Goal: Task Accomplishment & Management: Manage account settings

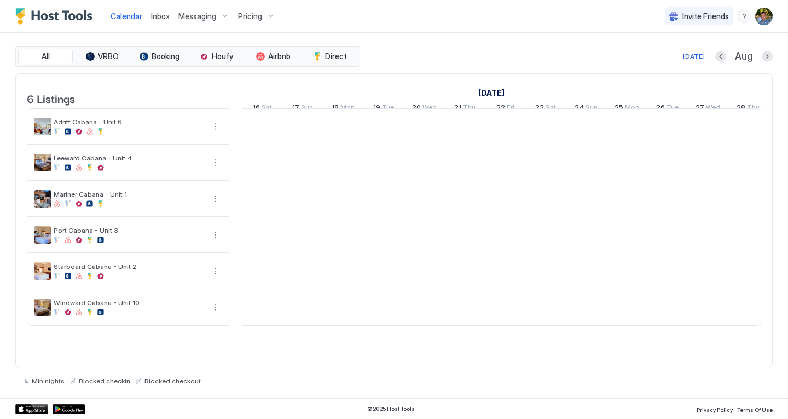
scroll to position [0, 608]
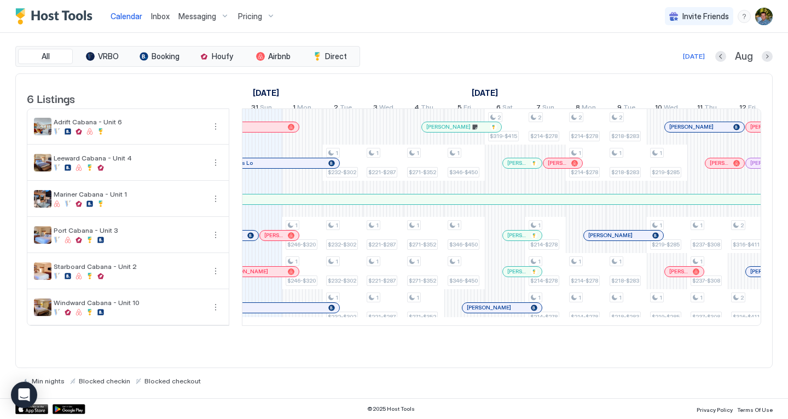
click at [484, 48] on div "All VRBO Booking Houfy Airbnb Direct Today Aug" at bounding box center [393, 56] width 757 height 21
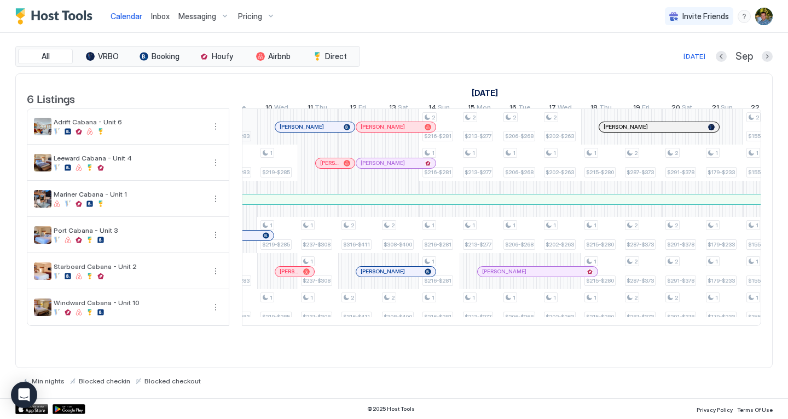
scroll to position [0, 1002]
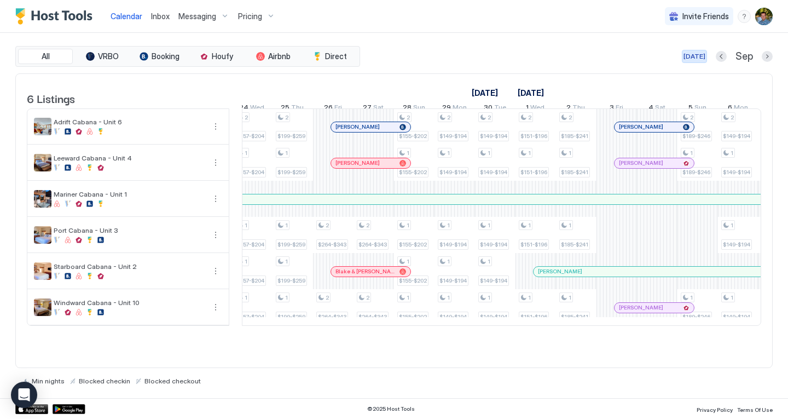
click at [703, 57] on div "[DATE]" at bounding box center [695, 56] width 22 height 10
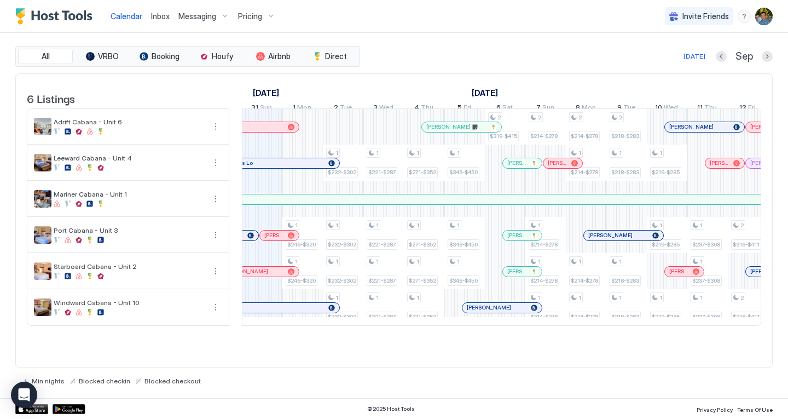
click at [568, 51] on div "Today Sep" at bounding box center [567, 56] width 410 height 13
click at [257, 15] on span "Pricing" at bounding box center [250, 16] width 24 height 10
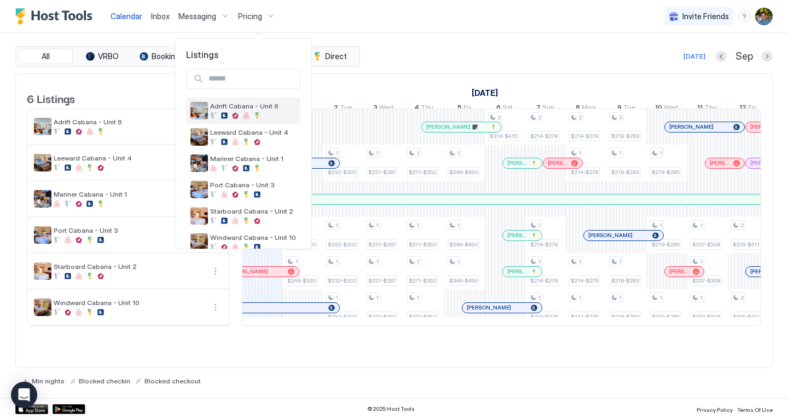
click at [265, 109] on span "Adrift Cabana - Unit 6" at bounding box center [253, 106] width 86 height 8
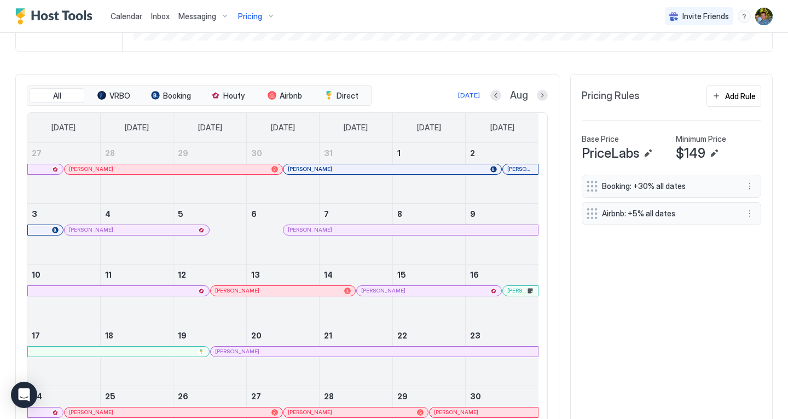
scroll to position [291, 0]
click at [537, 100] on button "Next month" at bounding box center [542, 94] width 11 height 11
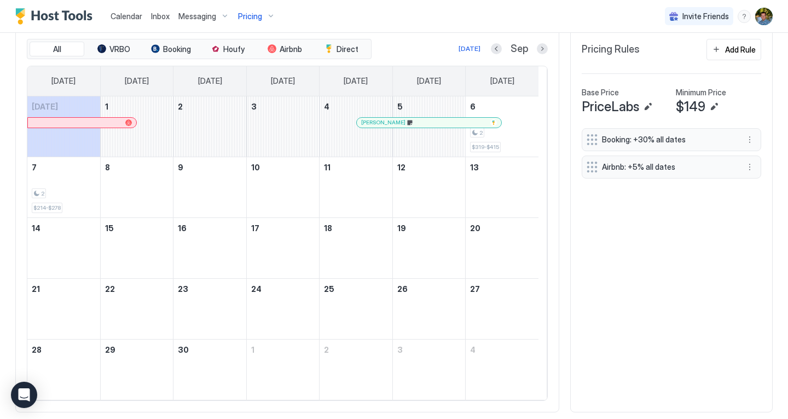
scroll to position [369, 0]
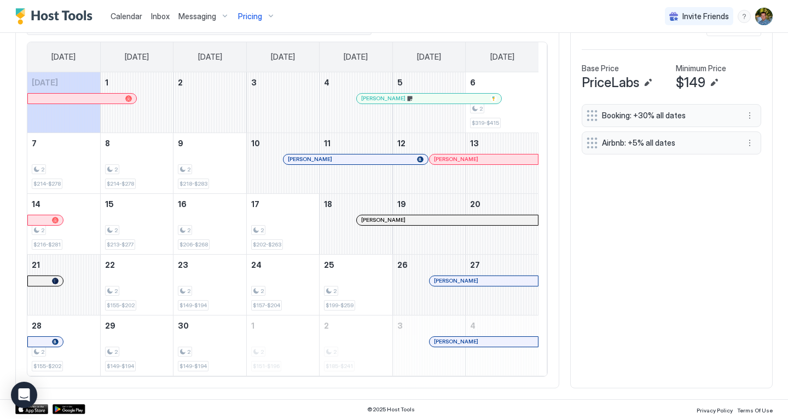
click at [582, 289] on div "Booking: +30% all dates Airbnb: +5% all dates" at bounding box center [671, 240] width 179 height 273
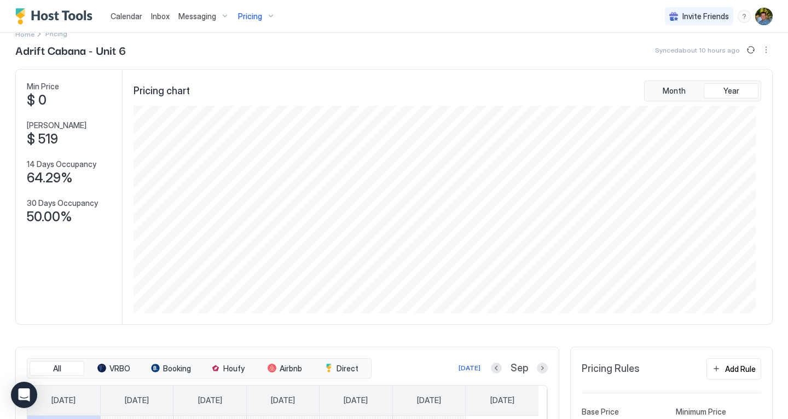
scroll to position [0, 0]
click at [27, 37] on span "Home" at bounding box center [24, 34] width 19 height 8
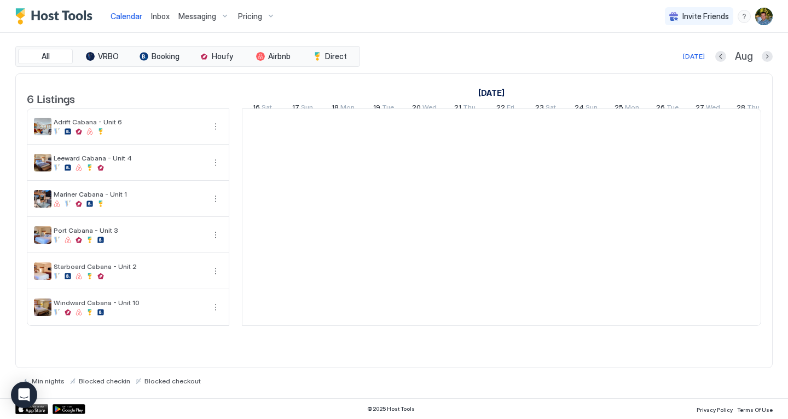
scroll to position [0, 608]
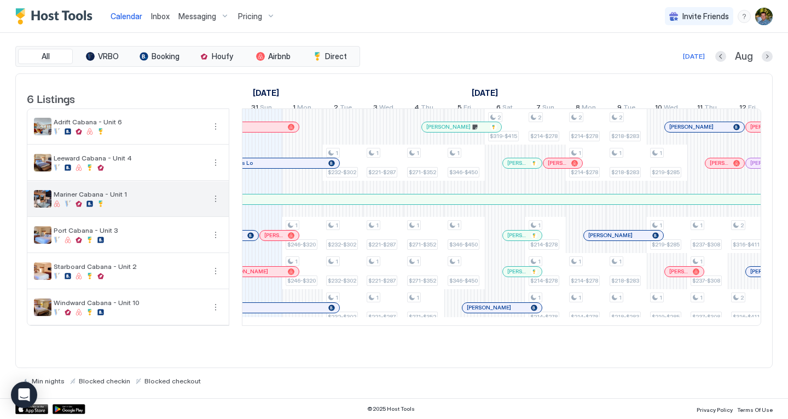
click at [108, 198] on span "Mariner Cabana - Unit 1" at bounding box center [129, 194] width 151 height 8
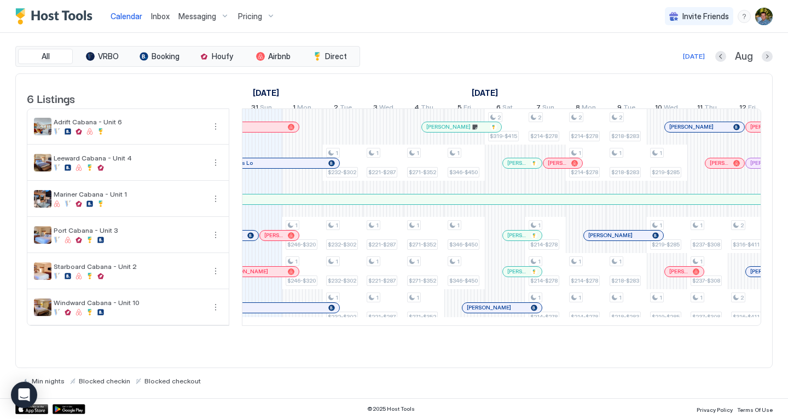
click at [258, 14] on span "Pricing" at bounding box center [250, 16] width 24 height 10
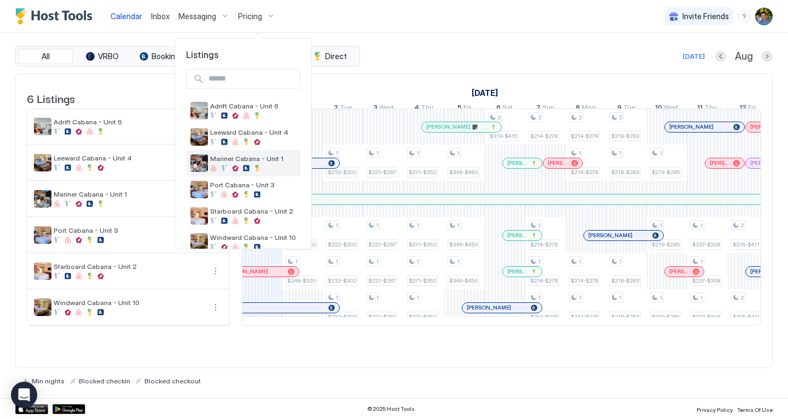
click at [264, 163] on div "Mariner Cabana - Unit 1" at bounding box center [253, 162] width 86 height 17
